Goal: Information Seeking & Learning: Learn about a topic

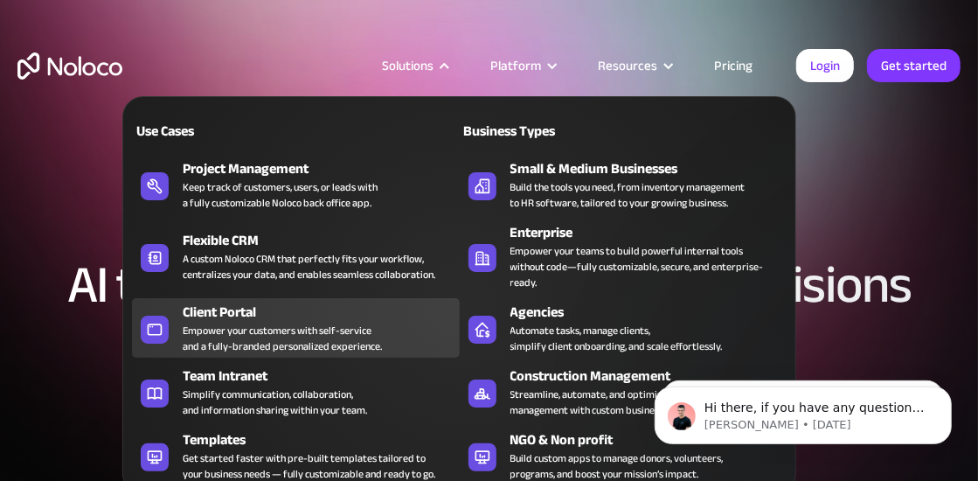
click at [221, 302] on div "Client Portal" at bounding box center [325, 312] width 284 height 21
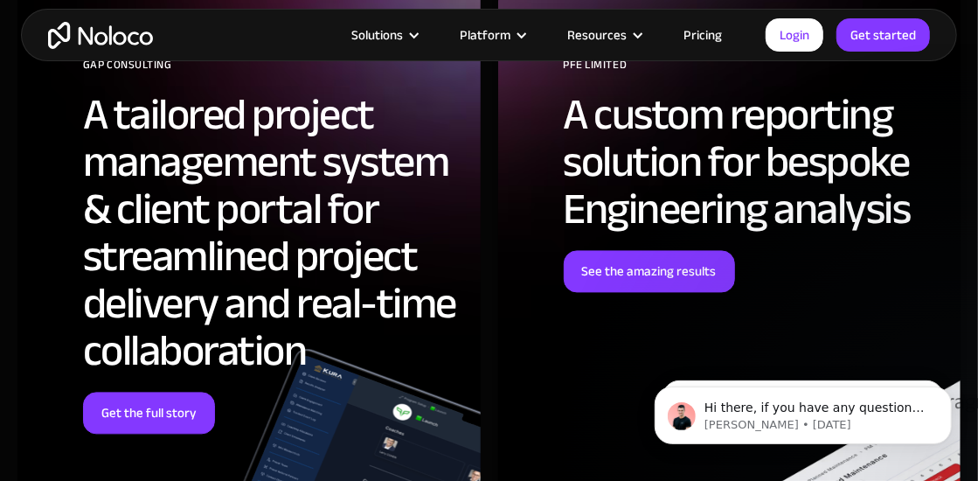
scroll to position [5069, 0]
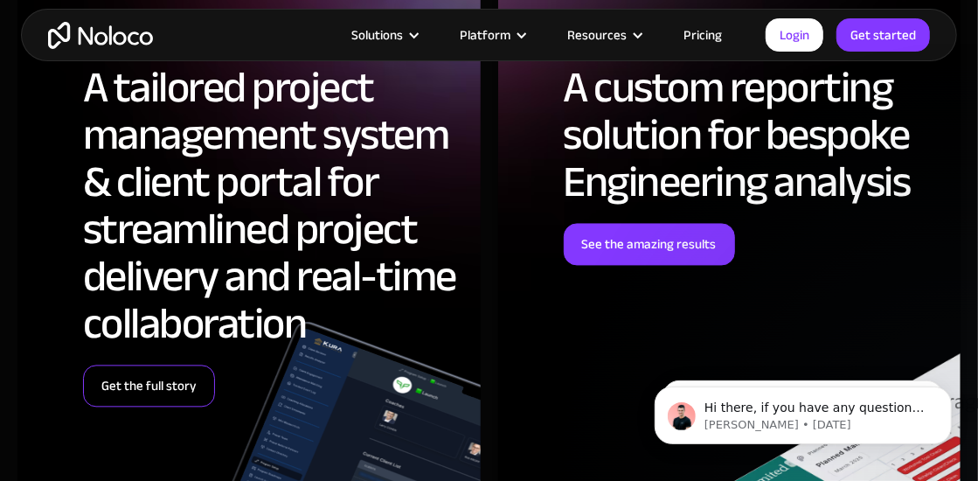
click at [143, 387] on link "Get the full story" at bounding box center [149, 385] width 132 height 42
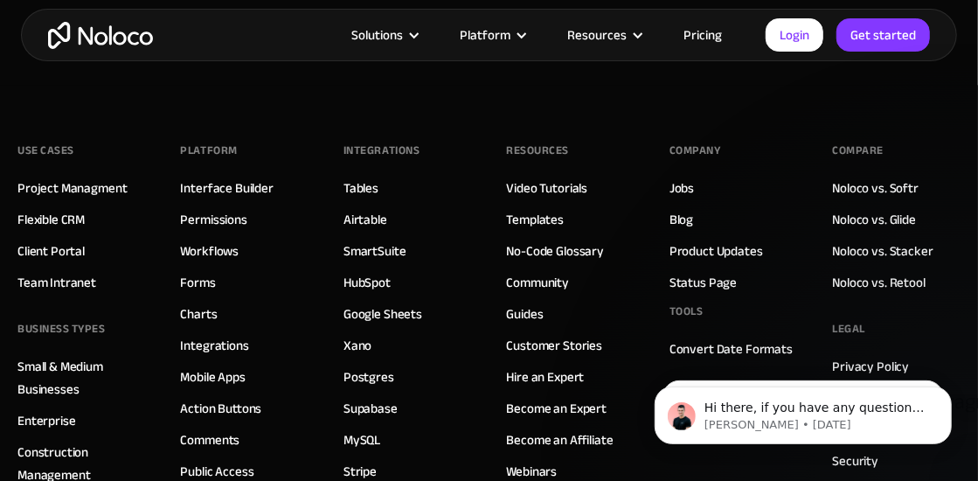
scroll to position [5594, 0]
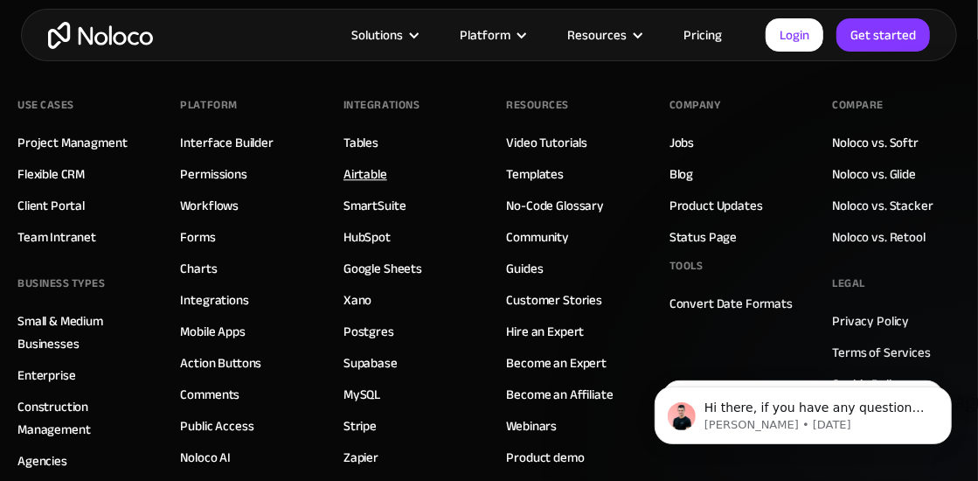
click at [360, 163] on link "Airtable" at bounding box center [365, 174] width 44 height 23
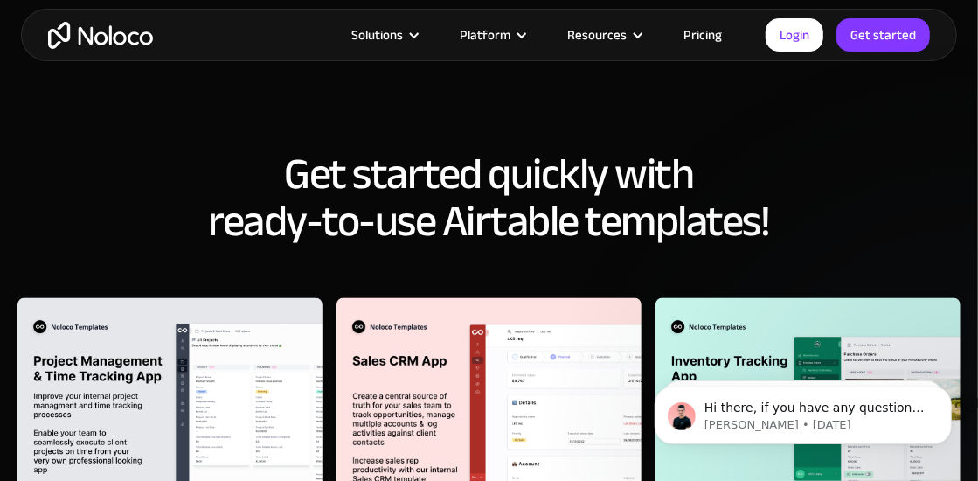
scroll to position [1748, 0]
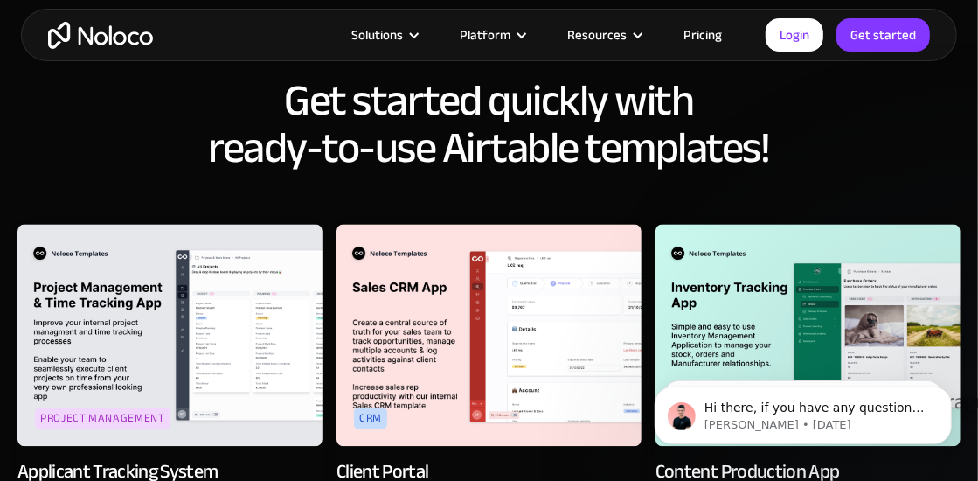
click at [868, 135] on h2 "Get started quickly with ready-to-use Airtable templates!" at bounding box center [488, 124] width 943 height 94
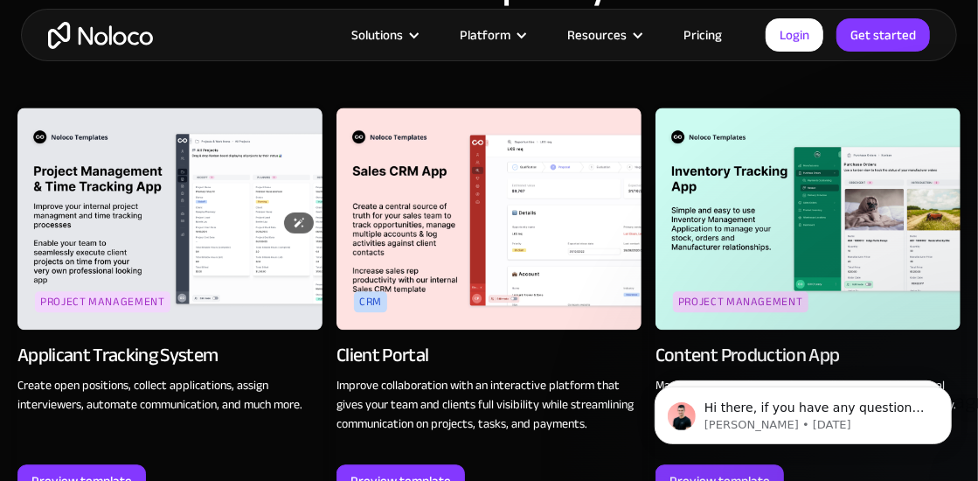
scroll to position [1923, 0]
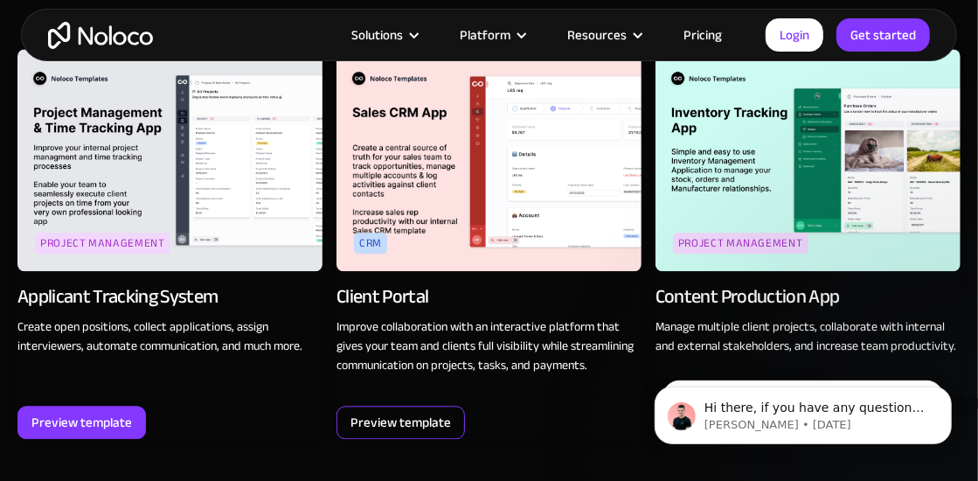
click at [399, 411] on div "Preview template" at bounding box center [400, 422] width 101 height 23
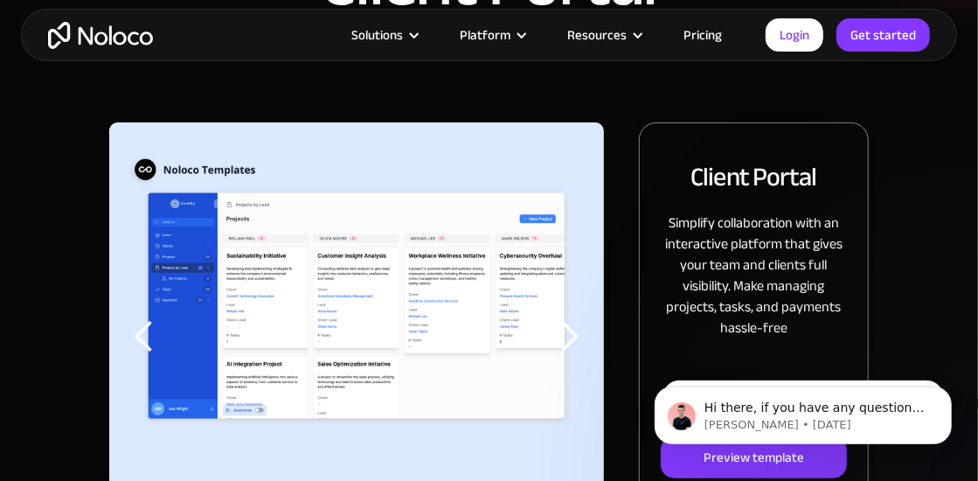
scroll to position [262, 0]
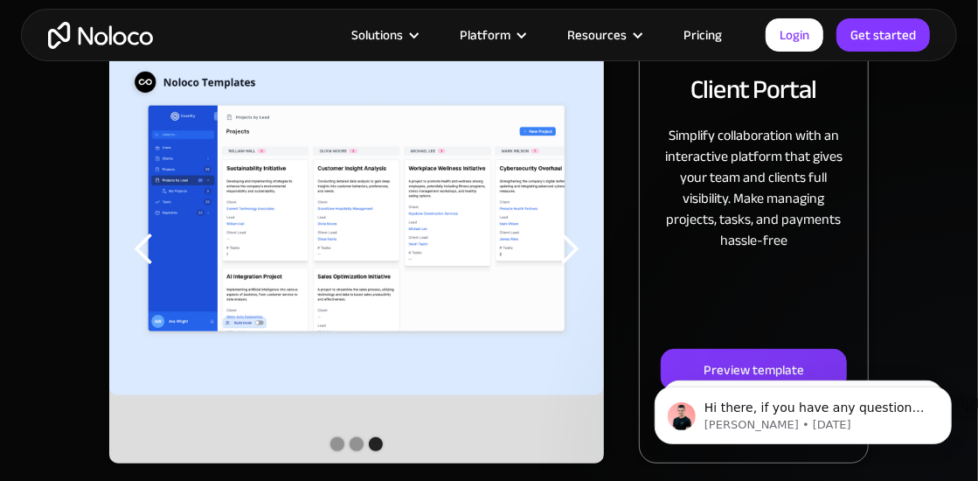
click at [739, 371] on body "Hi there, if you have any questions about how to use Airtable with Noloco, just…" at bounding box center [803, 410] width 336 height 108
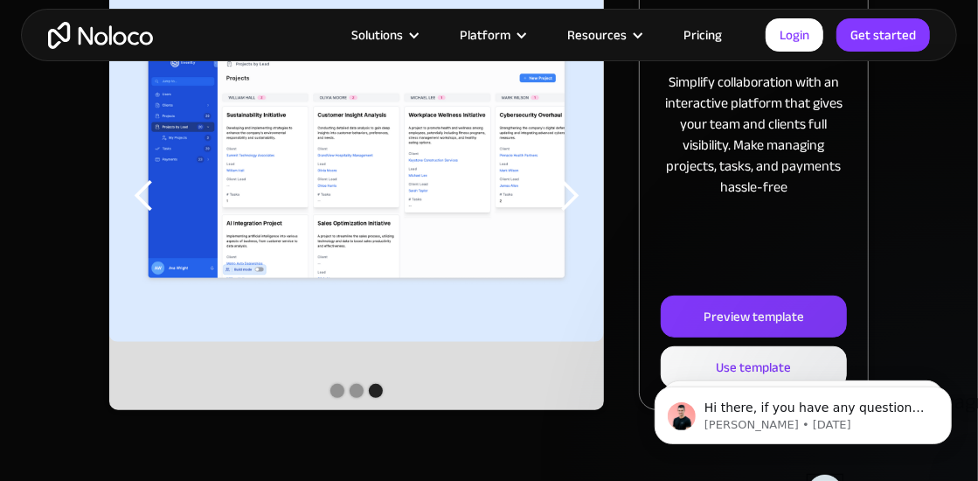
scroll to position [350, 0]
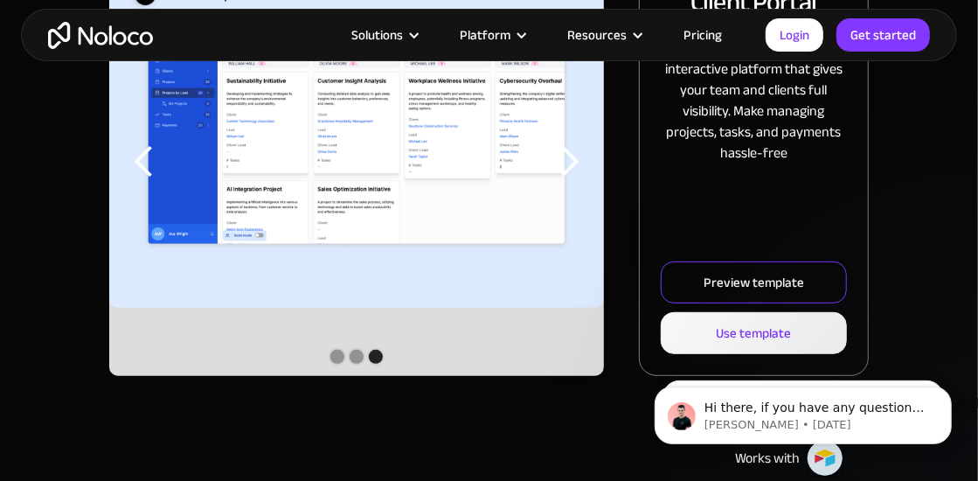
click at [754, 286] on div "Preview template" at bounding box center [754, 282] width 101 height 23
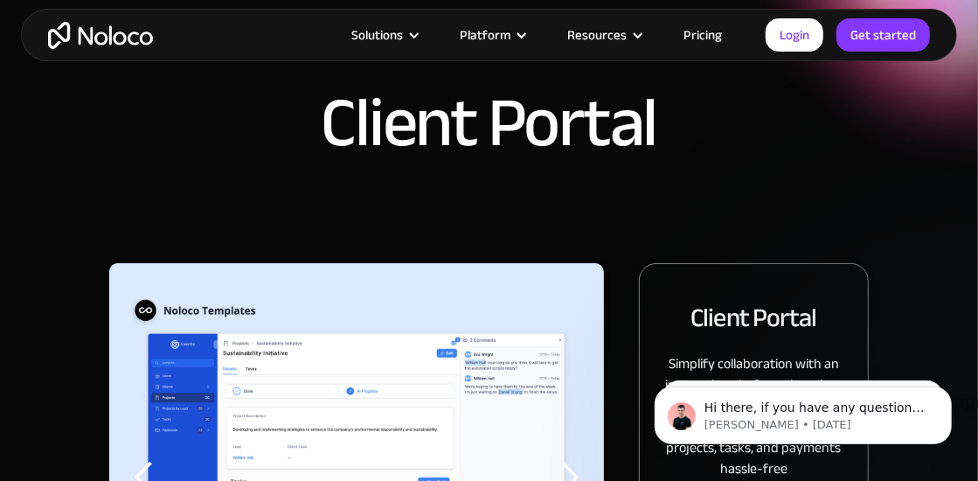
scroll to position [0, 0]
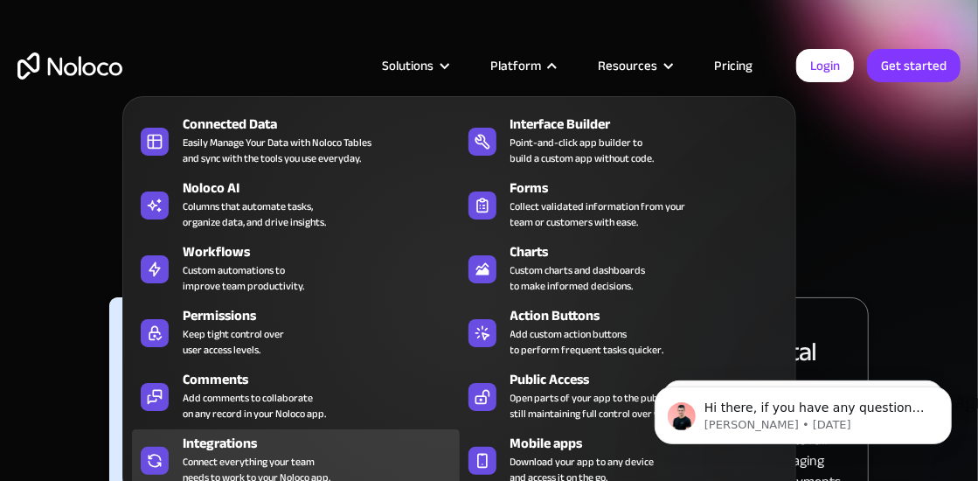
click at [200, 441] on div "Integrations" at bounding box center [325, 443] width 284 height 21
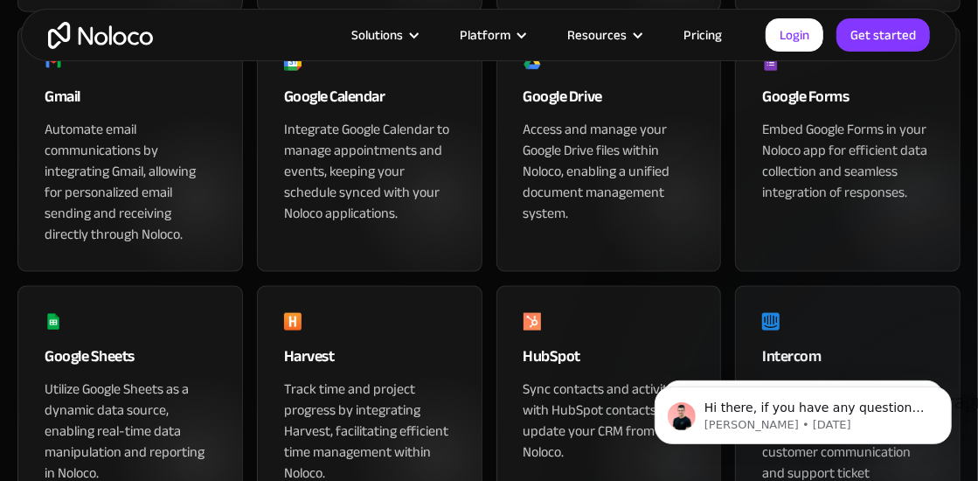
scroll to position [1049, 0]
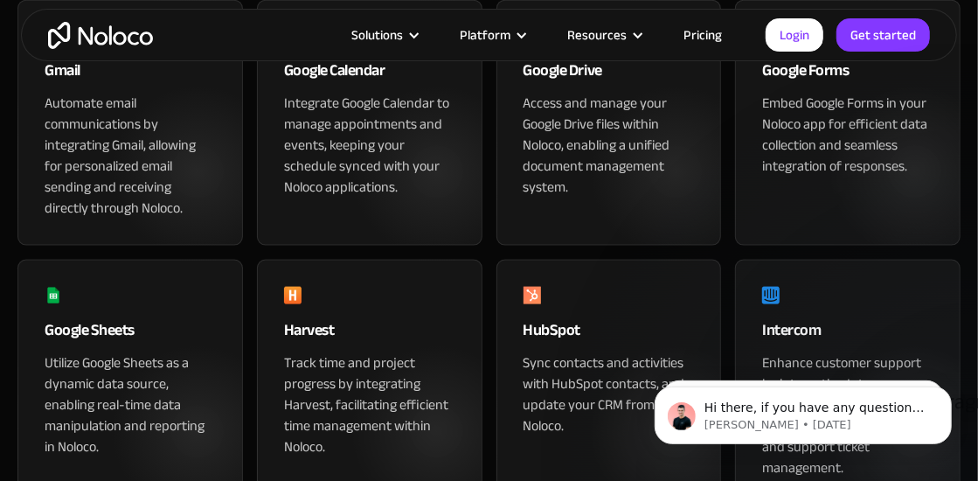
click at [574, 93] on div "Google Drive" at bounding box center [609, 75] width 171 height 35
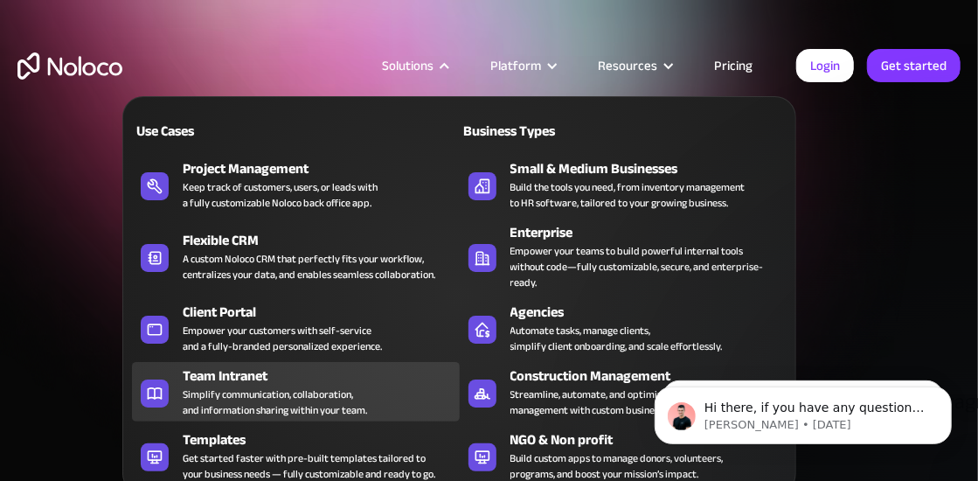
click at [222, 365] on div "Team Intranet" at bounding box center [325, 375] width 284 height 21
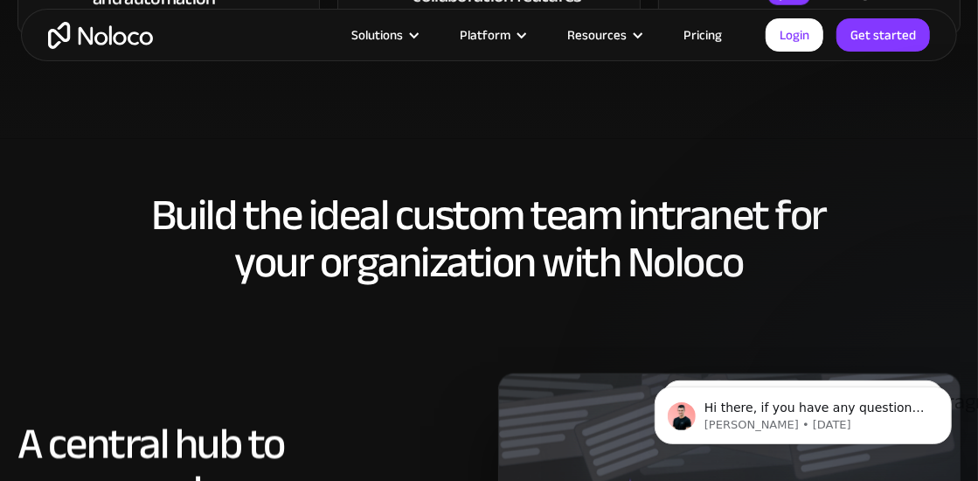
scroll to position [1044, 0]
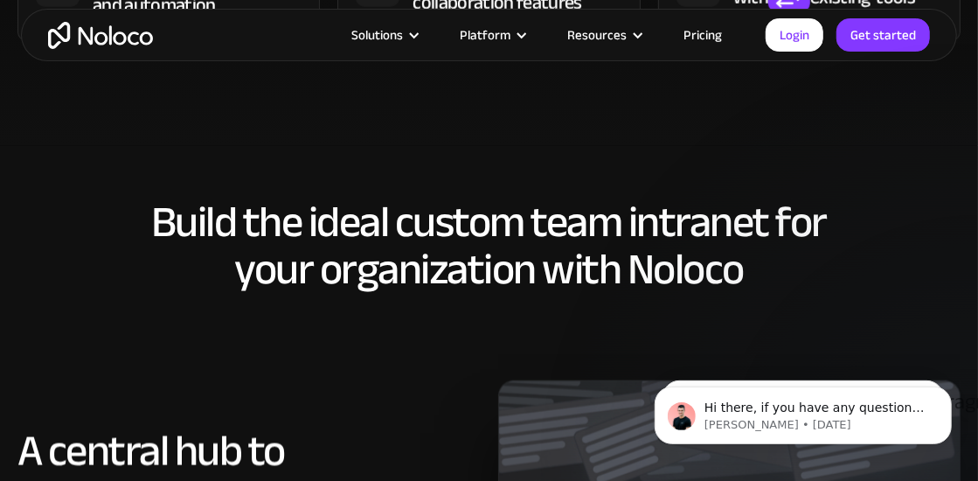
click at [700, 34] on link "Pricing" at bounding box center [703, 35] width 82 height 23
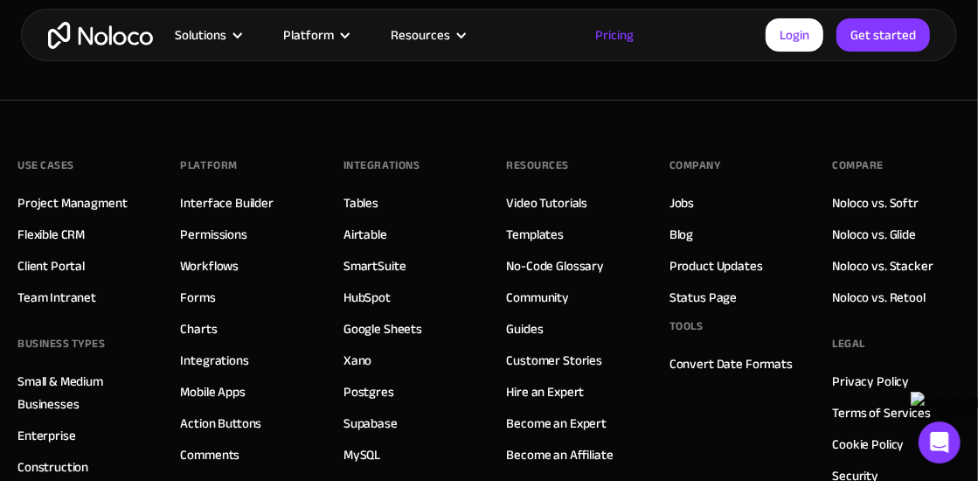
scroll to position [9002, 0]
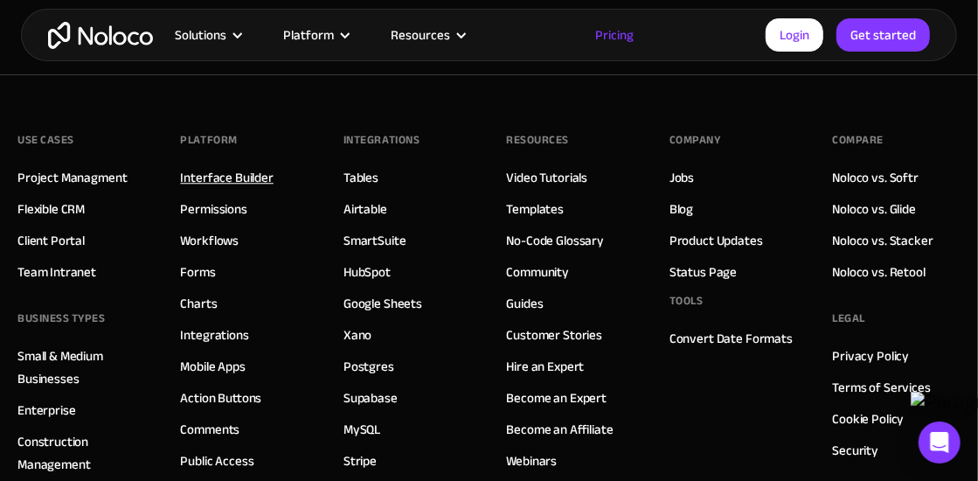
click at [218, 166] on link "Interface Builder" at bounding box center [227, 177] width 93 height 23
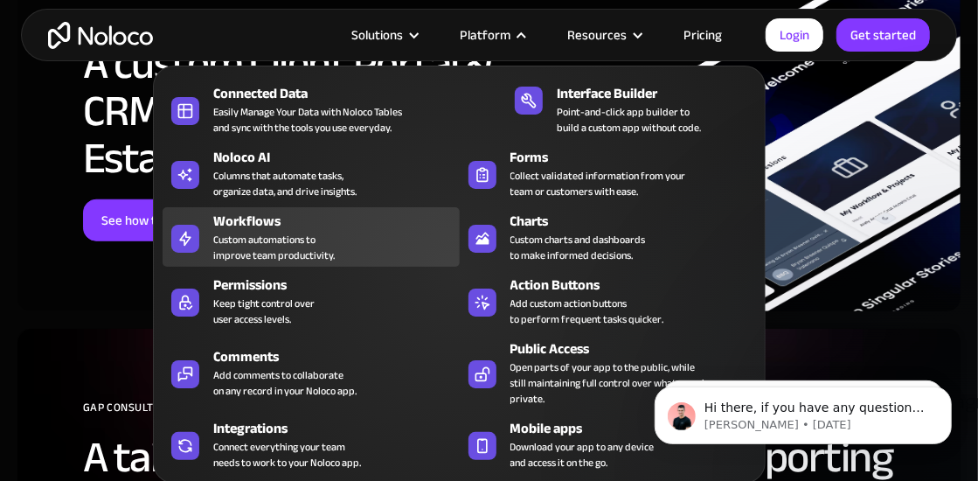
scroll to position [3846, 0]
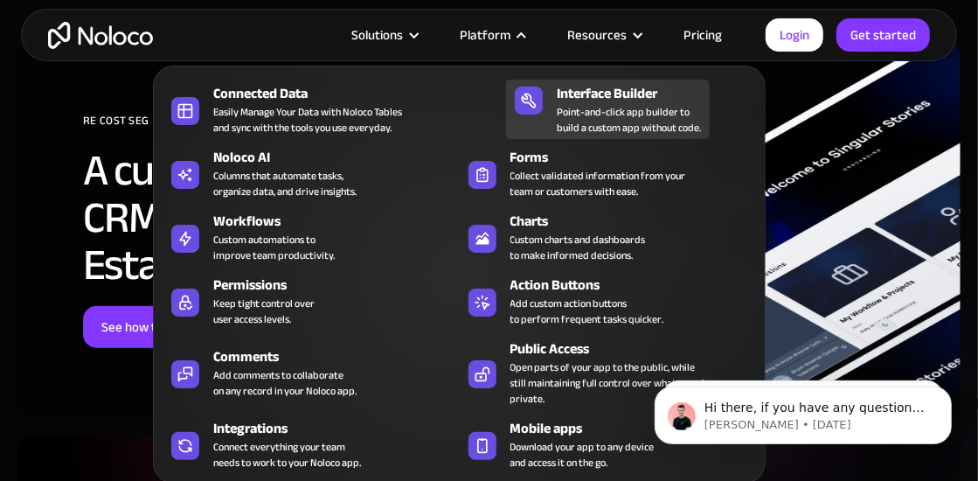
click at [598, 88] on div "Interface Builder" at bounding box center [637, 93] width 161 height 21
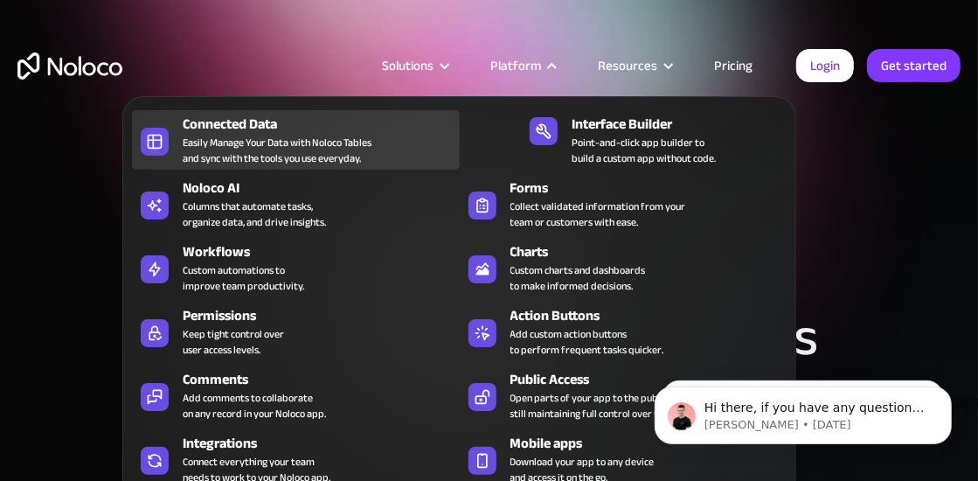
click at [244, 122] on div "Connected Data" at bounding box center [325, 124] width 284 height 21
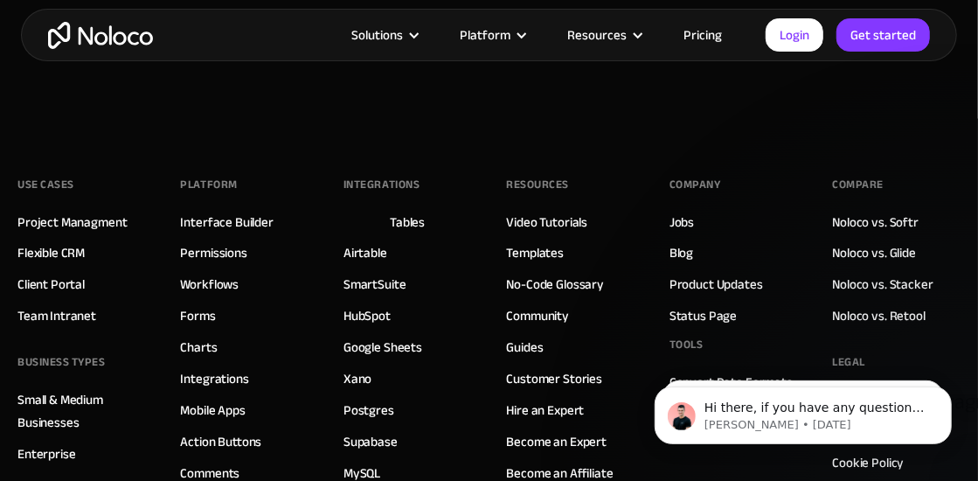
scroll to position [4807, 0]
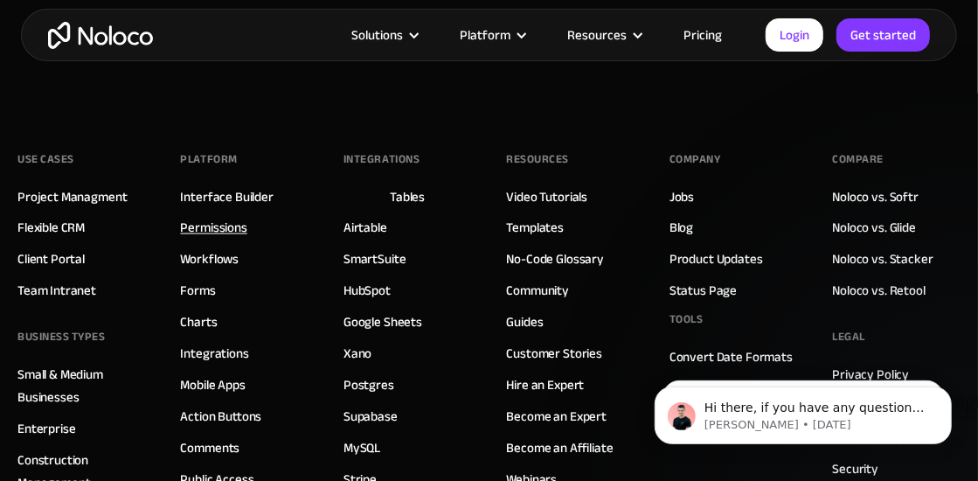
click at [205, 221] on link "Permissions" at bounding box center [214, 228] width 66 height 23
